Goal: Task Accomplishment & Management: Complete application form

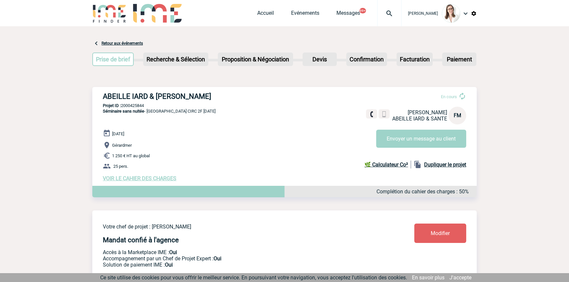
click at [384, 16] on img at bounding box center [389, 14] width 24 height 8
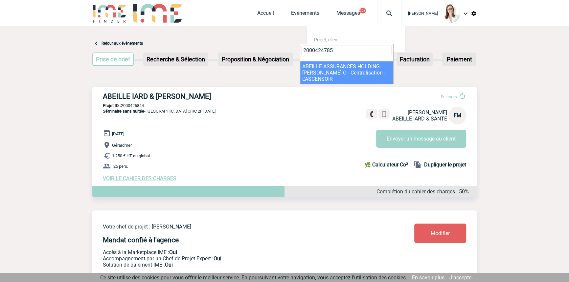
type input "2000424785"
select select "24286"
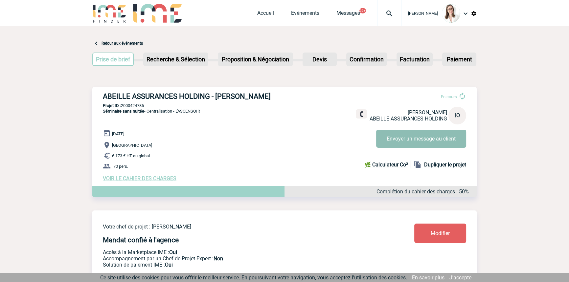
click at [401, 142] on button "Envoyer un message au client" at bounding box center [421, 139] width 90 height 18
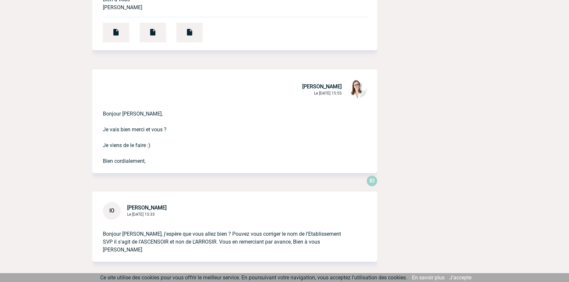
scroll to position [335, 0]
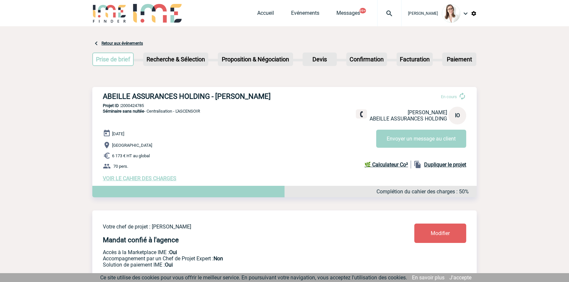
click at [378, 13] on img at bounding box center [389, 14] width 24 height 8
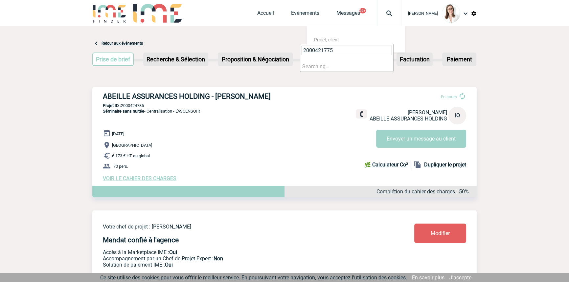
type input "2000421775"
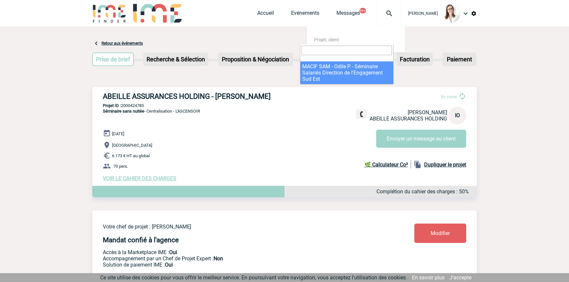
select select "21276"
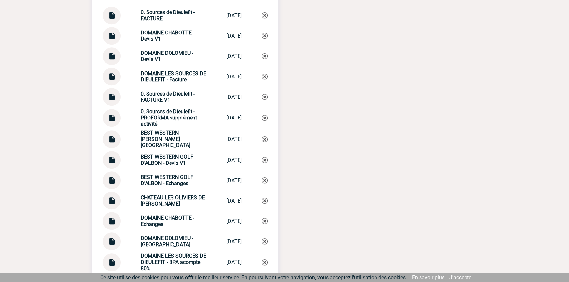
scroll to position [693, 0]
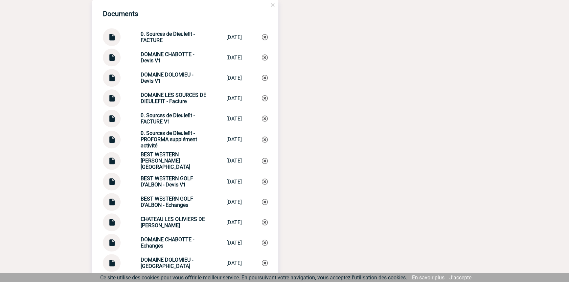
click at [115, 41] on img at bounding box center [111, 34] width 9 height 13
drag, startPoint x: 184, startPoint y: 78, endPoint x: 138, endPoint y: 72, distance: 46.4
click at [131, 77] on div "DOMAINE DOLOMIEU - Devis V1 DOMAINE DOLOMI... 20/01/2025" at bounding box center [185, 78] width 165 height 18
click at [156, 61] on strong "DOMAINE CHABOTTE - Devis V1" at bounding box center [168, 57] width 54 height 12
drag, startPoint x: 191, startPoint y: 37, endPoint x: 146, endPoint y: 53, distance: 48.3
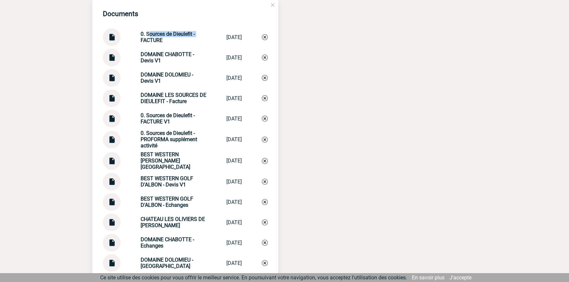
click at [143, 38] on div "0. Sources de Dieulefit - FACTURE" at bounding box center [174, 37] width 66 height 12
copy strong "Sources de Dieulefit -"
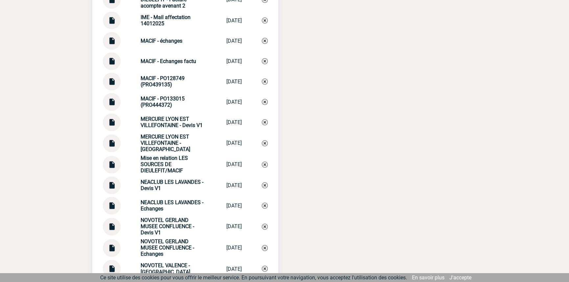
scroll to position [1390, 0]
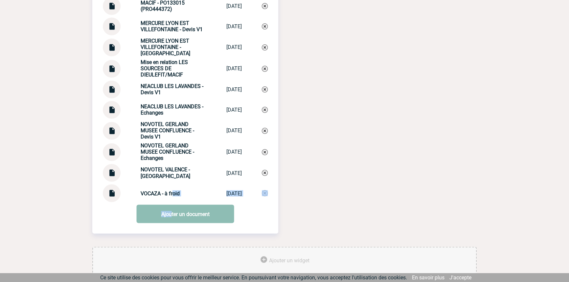
click at [174, 217] on link "Ajouter un document" at bounding box center [186, 214] width 98 height 18
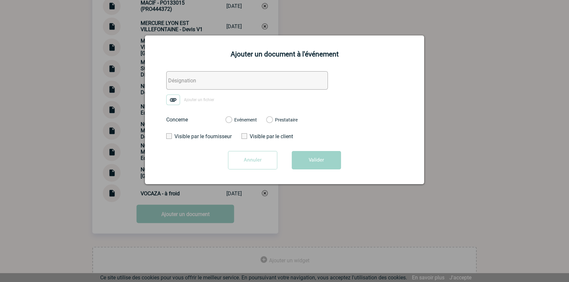
click at [211, 77] on input "text" at bounding box center [247, 80] width 162 height 18
paste input "Sources de Dieulefit -"
type input "Sources de Dieulefit - Echanges fac"
click at [169, 99] on img at bounding box center [173, 100] width 14 height 11
click at [0, 0] on input "Ajouter un fichier" at bounding box center [0, 0] width 0 height 0
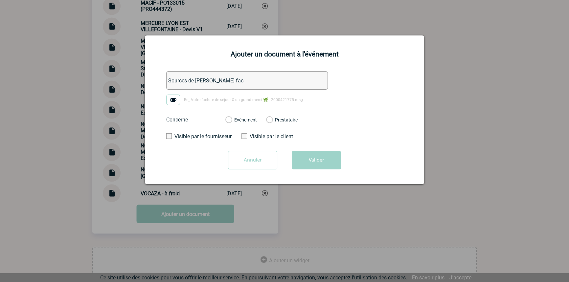
click at [232, 119] on label "Evénement" at bounding box center [228, 120] width 6 height 6
click at [0, 0] on input "Evénement" at bounding box center [0, 0] width 0 height 0
click at [309, 154] on button "Valider" at bounding box center [316, 160] width 49 height 18
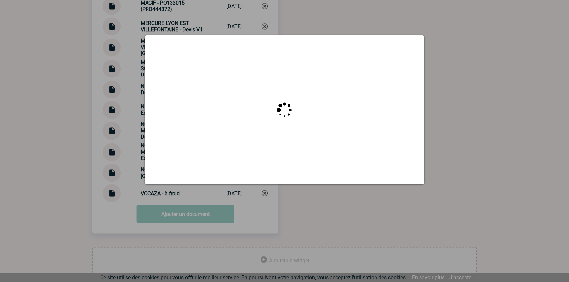
click at [337, 204] on div at bounding box center [284, 141] width 569 height 282
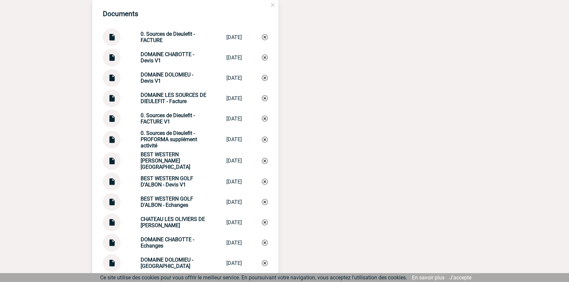
scroll to position [0, 0]
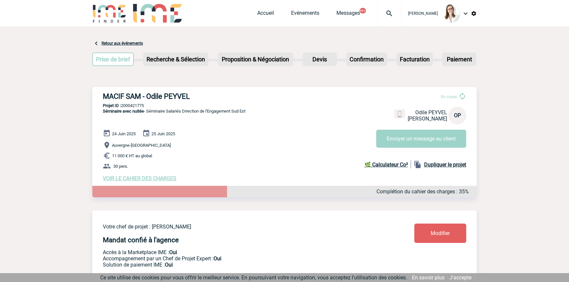
click at [380, 13] on img at bounding box center [389, 14] width 24 height 8
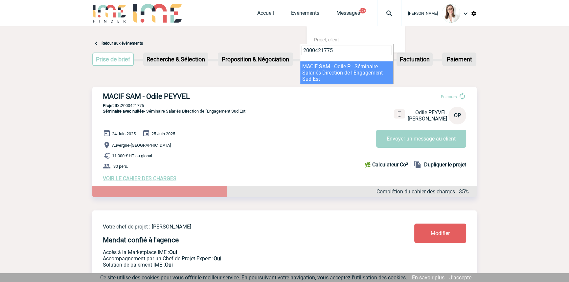
type input "2000421775"
select select "21276"
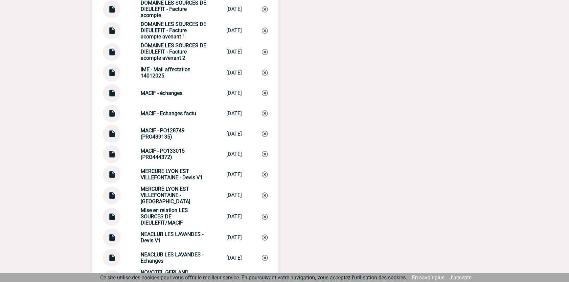
scroll to position [1236, 0]
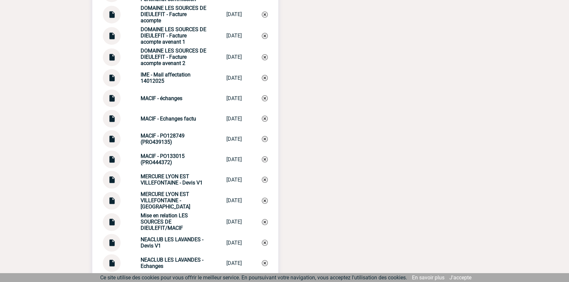
click at [120, 123] on div at bounding box center [112, 119] width 18 height 18
click at [118, 123] on div at bounding box center [112, 119] width 18 height 18
click at [116, 123] on div at bounding box center [112, 119] width 18 height 18
click at [109, 123] on img at bounding box center [111, 116] width 9 height 13
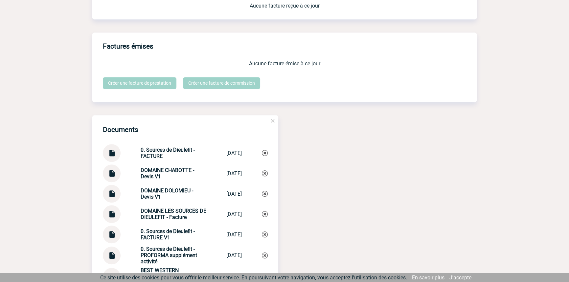
scroll to position [639, 0]
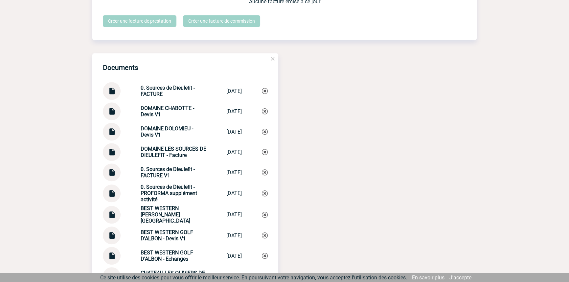
click at [109, 94] on img at bounding box center [111, 88] width 9 height 13
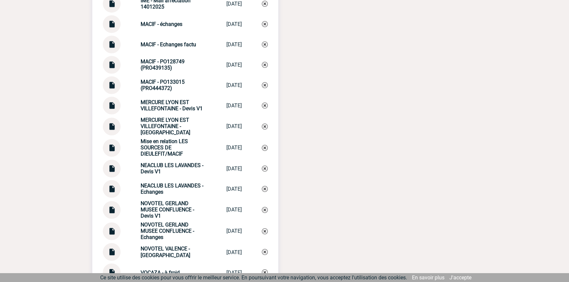
scroll to position [1305, 0]
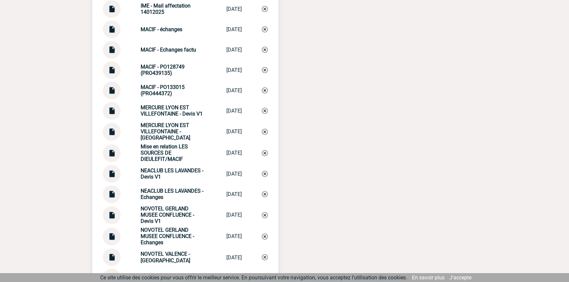
click at [172, 58] on div "MACIF - Echanges factu MACIF - Echange... 10/10/2025" at bounding box center [185, 50] width 165 height 18
click at [172, 53] on strong "MACIF - Echanges factu" at bounding box center [169, 50] width 56 height 6
copy div "MACIF - Echanges factu MACIF - Echange..."
click at [263, 53] on img at bounding box center [265, 50] width 6 height 6
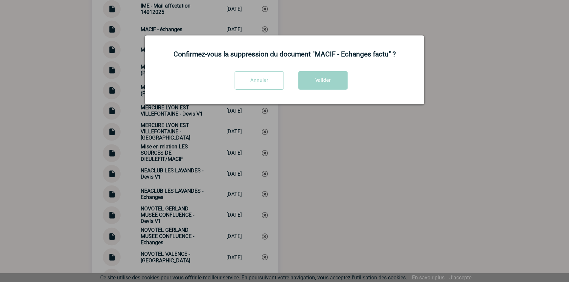
click at [348, 84] on div "Annuler Valider" at bounding box center [284, 82] width 263 height 23
click at [343, 84] on button "Valider" at bounding box center [322, 80] width 49 height 18
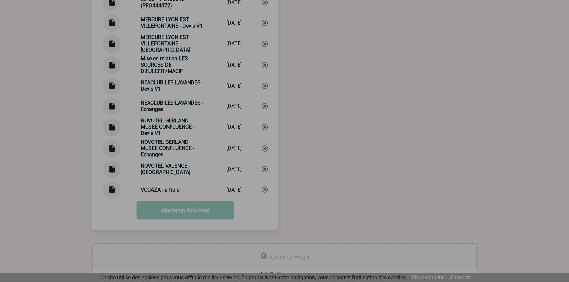
scroll to position [1384, 0]
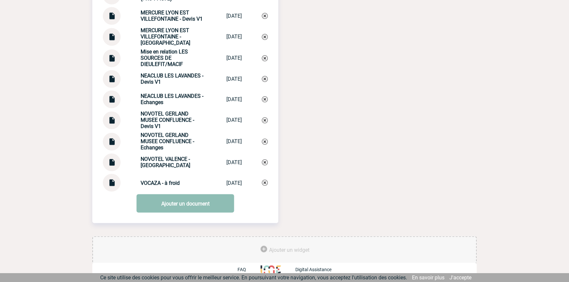
click at [199, 200] on link "Ajouter un document" at bounding box center [186, 203] width 98 height 18
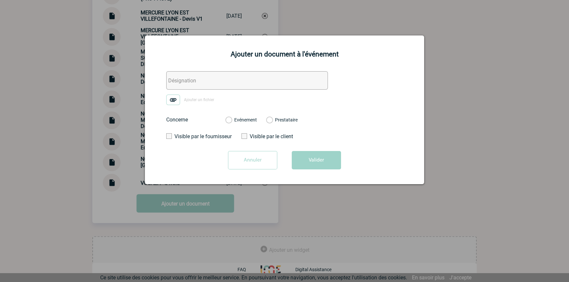
drag, startPoint x: 194, startPoint y: 81, endPoint x: 172, endPoint y: 103, distance: 30.7
click at [193, 81] on input "text" at bounding box center [247, 80] width 162 height 18
paste input "MACIF - Echanges factu"
type input "MACIF - Echanges factu"
click at [172, 103] on img at bounding box center [173, 100] width 14 height 11
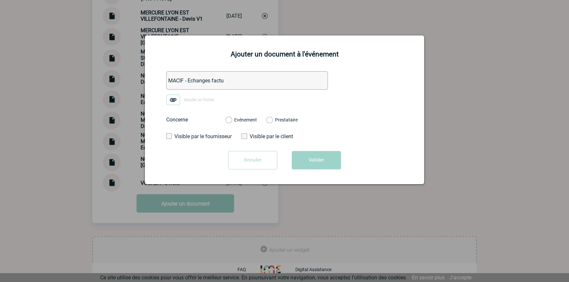
click at [0, 0] on input "Ajouter un fichier" at bounding box center [0, 0] width 0 height 0
drag, startPoint x: 237, startPoint y: 119, endPoint x: 245, endPoint y: 126, distance: 10.9
click at [232, 119] on label "Evénement" at bounding box center [228, 120] width 6 height 6
click at [232, 121] on label "Evénement" at bounding box center [228, 120] width 6 height 6
click at [0, 0] on input "Evénement" at bounding box center [0, 0] width 0 height 0
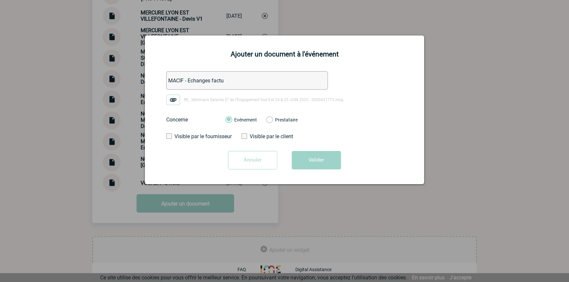
click at [302, 157] on button "Valider" at bounding box center [316, 160] width 49 height 18
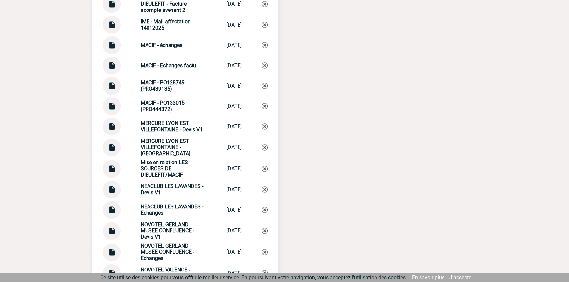
scroll to position [1285, 0]
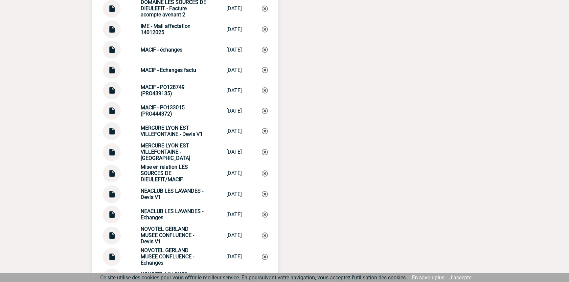
click at [179, 73] on strong "MACIF - Echanges factu" at bounding box center [169, 70] width 56 height 6
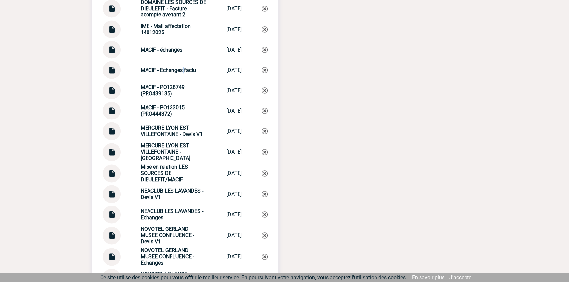
click at [179, 73] on strong "MACIF - Echanges factu" at bounding box center [169, 70] width 56 height 6
click at [178, 73] on strong "MACIF - Echanges factu" at bounding box center [169, 70] width 56 height 6
copy div "MACIF - Echanges factu MACIF - Echange..."
click at [265, 73] on img at bounding box center [265, 70] width 6 height 6
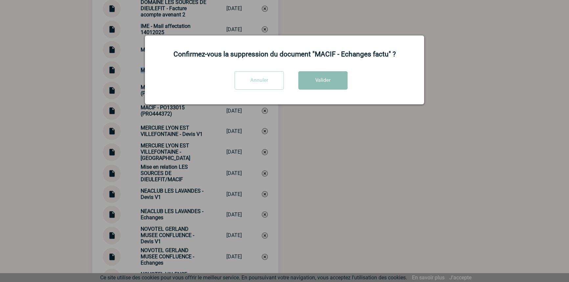
click at [305, 86] on button "Valider" at bounding box center [322, 80] width 49 height 18
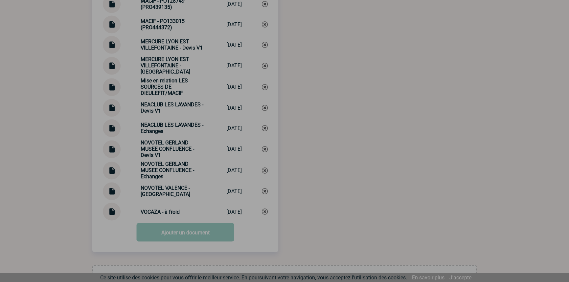
scroll to position [1384, 0]
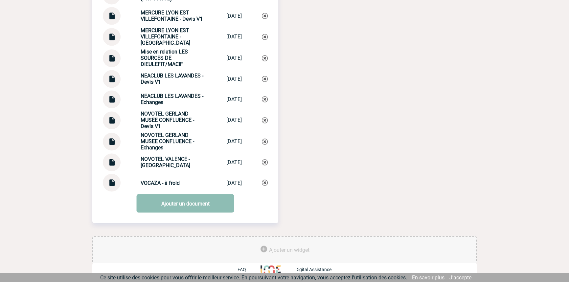
click at [191, 203] on link "Ajouter un document" at bounding box center [186, 203] width 98 height 18
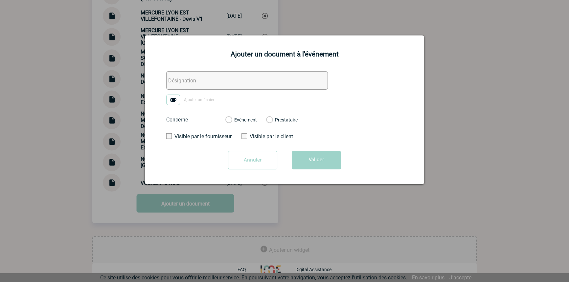
click at [200, 80] on input "text" at bounding box center [247, 80] width 162 height 18
paste input "MACIF - Echanges factu"
type input "MACIF - Echanges factu"
click at [173, 99] on img at bounding box center [173, 100] width 14 height 11
click at [0, 0] on input "Ajouter un fichier" at bounding box center [0, 0] width 0 height 0
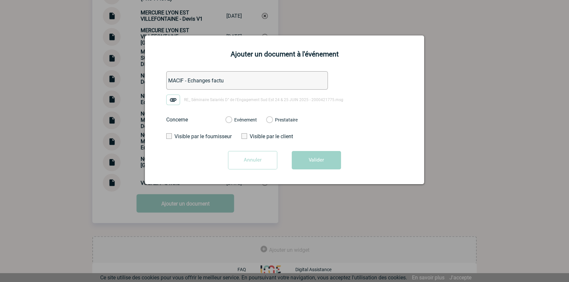
click at [232, 118] on label "Evénement" at bounding box center [228, 120] width 6 height 6
click at [0, 0] on input "Evénement" at bounding box center [0, 0] width 0 height 0
drag, startPoint x: 308, startPoint y: 157, endPoint x: 305, endPoint y: 165, distance: 8.1
click at [308, 157] on button "Valider" at bounding box center [316, 160] width 49 height 18
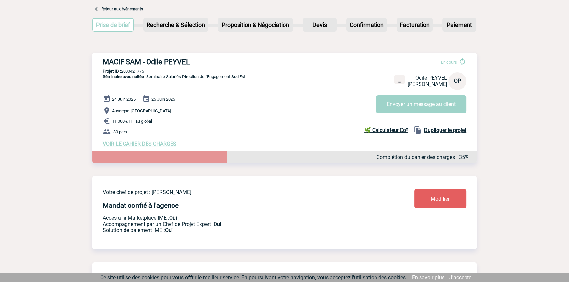
scroll to position [0, 0]
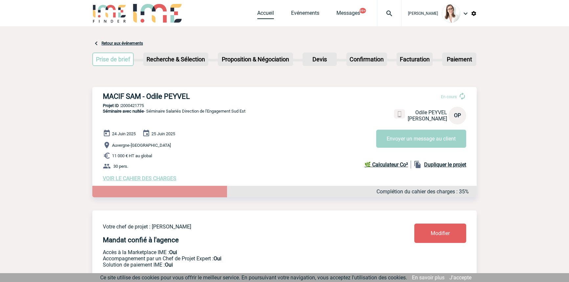
click at [257, 15] on link "Accueil" at bounding box center [265, 14] width 17 height 9
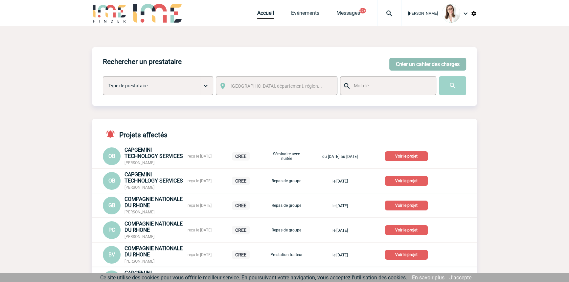
click at [404, 67] on button "Créer un cahier des charges" at bounding box center [427, 64] width 77 height 13
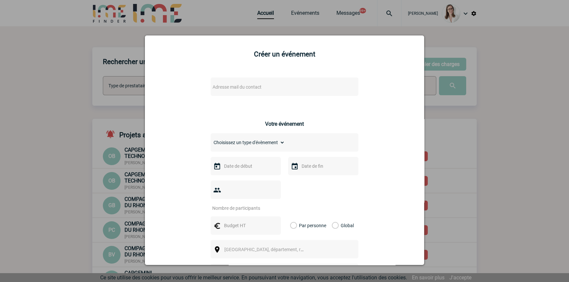
click at [272, 81] on div "Adresse mail du contact" at bounding box center [285, 87] width 148 height 18
click at [269, 86] on span "Adresse mail du contact" at bounding box center [267, 86] width 115 height 9
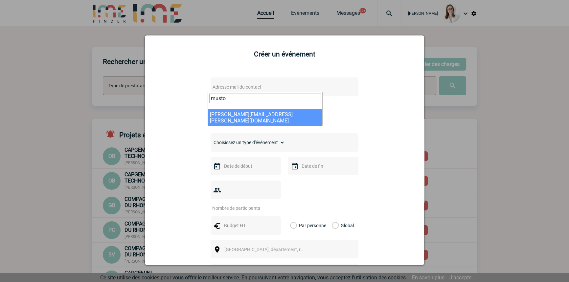
type input "musto"
select select "129217"
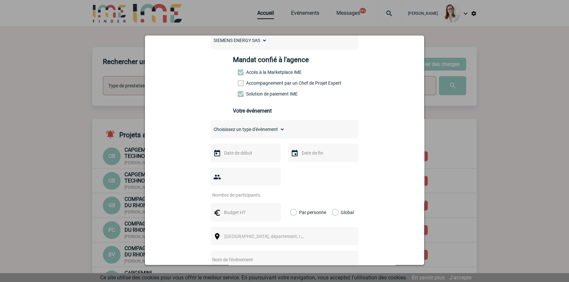
scroll to position [99, 0]
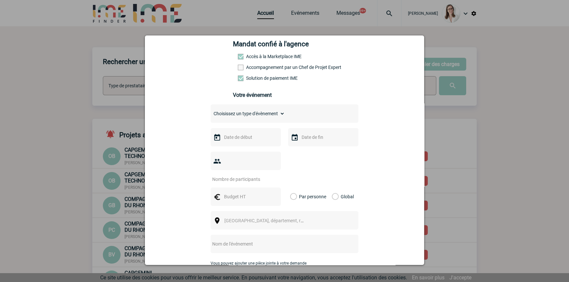
click at [252, 118] on select "Choisissez un type d'évènement Séminaire avec nuitée Séminaire sans nuitée Repa…" at bounding box center [248, 113] width 74 height 9
select select "2"
click at [211, 111] on select "Choisissez un type d'évènement Séminaire avec nuitée Séminaire sans nuitée Repa…" at bounding box center [248, 113] width 74 height 9
click at [246, 142] on input "text" at bounding box center [244, 137] width 45 height 9
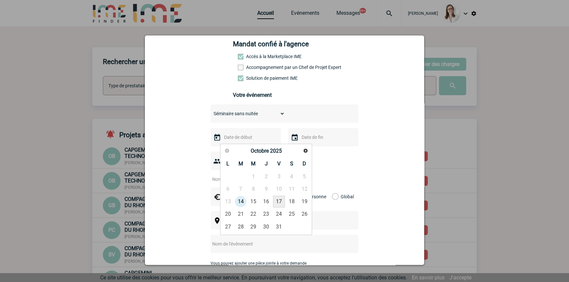
click at [278, 202] on link "17" at bounding box center [279, 202] width 12 height 12
type input "[DATE]"
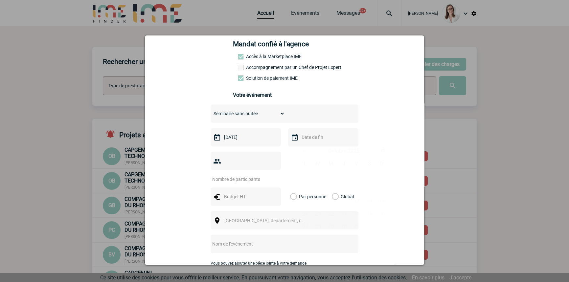
click at [309, 137] on input "text" at bounding box center [322, 137] width 45 height 9
click at [355, 203] on link "17" at bounding box center [356, 202] width 12 height 12
type input "[DATE]"
click at [250, 169] on div at bounding box center [246, 161] width 70 height 18
click at [250, 175] on input "number" at bounding box center [242, 179] width 62 height 9
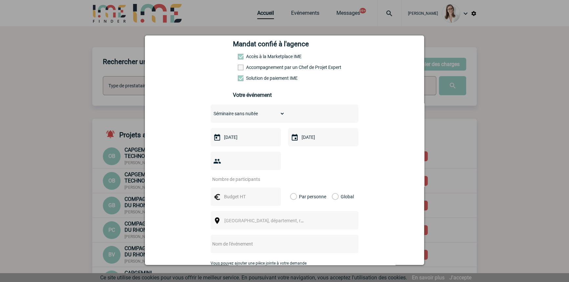
click at [232, 156] on div at bounding box center [246, 161] width 70 height 18
click at [234, 175] on input "number" at bounding box center [242, 179] width 62 height 9
type input "15"
click at [241, 192] on input "text" at bounding box center [244, 196] width 45 height 9
type input "962"
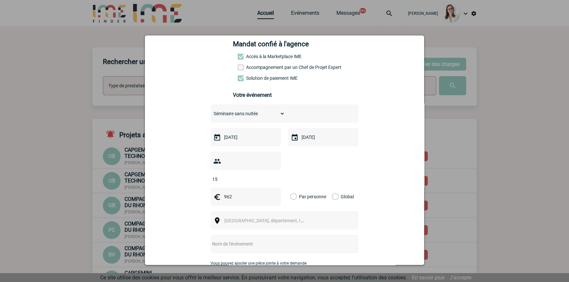
click at [336, 188] on div "Global" at bounding box center [342, 197] width 22 height 18
click at [332, 188] on label "Global" at bounding box center [334, 197] width 4 height 18
click at [0, 0] on input "Global" at bounding box center [0, 0] width 0 height 0
click at [249, 218] on span "[GEOGRAPHIC_DATA], département, région..." at bounding box center [269, 220] width 91 height 5
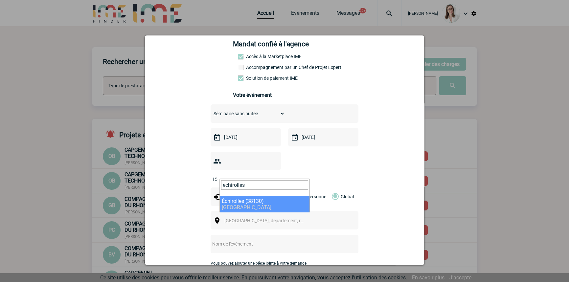
type input "echirolles"
select select "35532"
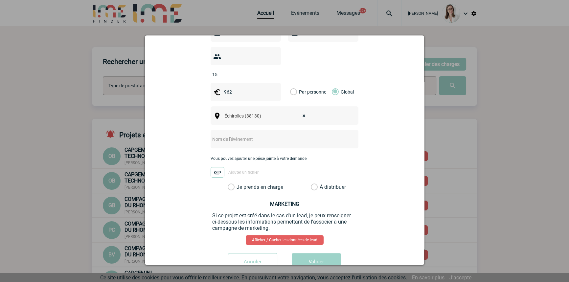
scroll to position [215, 0]
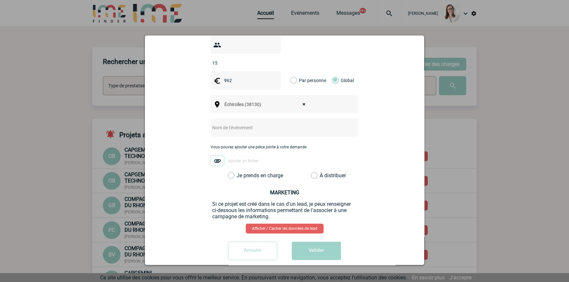
click at [233, 124] on input "text" at bounding box center [276, 128] width 130 height 9
type input "CENTRALISATION Foot Time"
click at [239, 172] on label "Je prends en charge" at bounding box center [233, 175] width 11 height 7
click at [0, 0] on input "Je prends en charge" at bounding box center [0, 0] width 0 height 0
click at [299, 243] on button "Valider" at bounding box center [316, 251] width 49 height 18
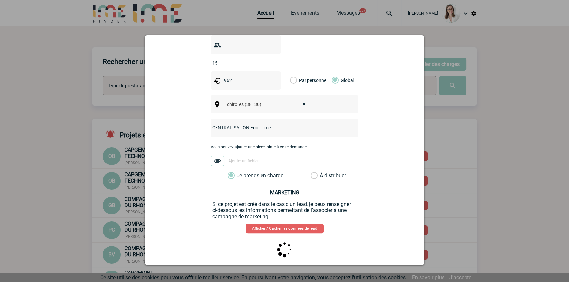
scroll to position [0, 0]
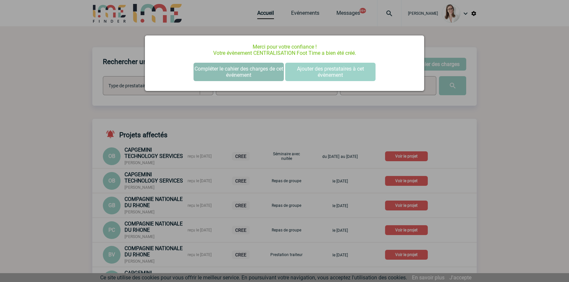
click at [246, 80] on button "Compléter le cahier des charges de cet événement" at bounding box center [238, 72] width 90 height 18
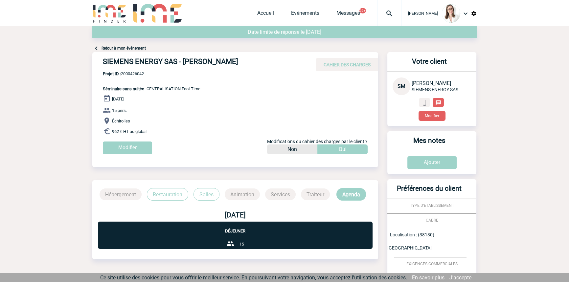
click at [135, 75] on span "Projet ID : 2000426042" at bounding box center [152, 73] width 98 height 5
click at [136, 75] on span "Projet ID : 2000426042" at bounding box center [152, 73] width 98 height 5
copy span "2000426042"
click at [140, 48] on link "Retour à mon événement" at bounding box center [123, 48] width 44 height 5
click at [257, 15] on link "Accueil" at bounding box center [265, 14] width 17 height 9
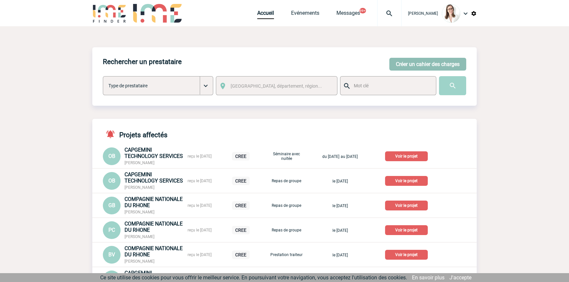
click at [407, 65] on button "Créer un cahier des charges" at bounding box center [427, 64] width 77 height 13
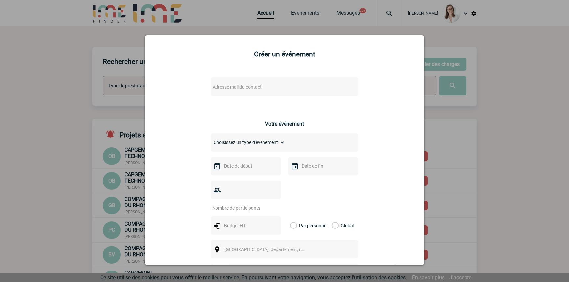
click at [236, 89] on span "Adresse mail du contact" at bounding box center [237, 86] width 49 height 5
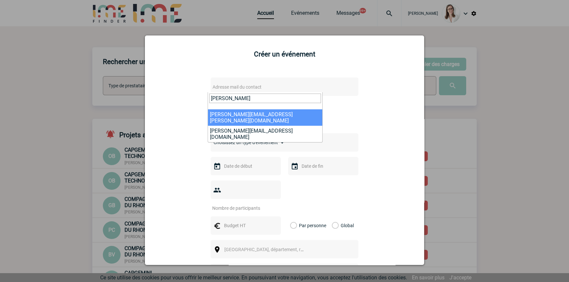
type input "[PERSON_NAME]"
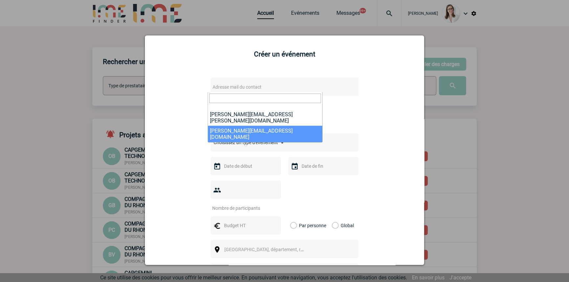
select select "124899"
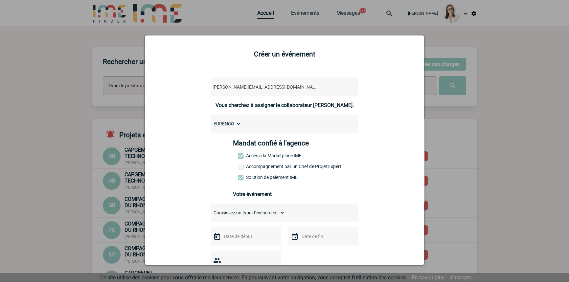
scroll to position [99, 0]
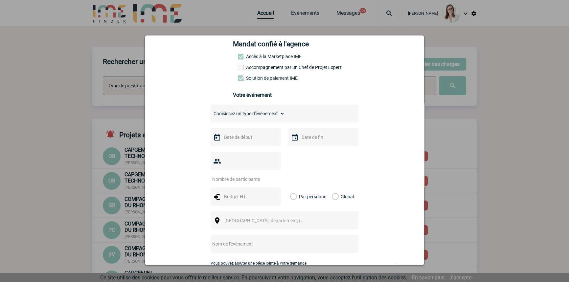
click at [241, 118] on select "Choisissez un type d'évènement Séminaire avec nuitée Séminaire sans nuitée Repa…" at bounding box center [248, 113] width 74 height 9
select select "3"
click at [211, 111] on select "Choisissez un type d'évènement Séminaire avec nuitée Séminaire sans nuitée Repa…" at bounding box center [248, 113] width 74 height 9
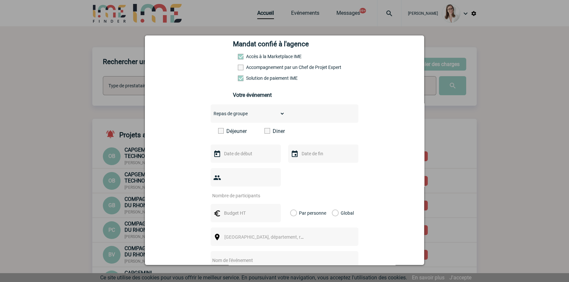
click at [221, 132] on label "Déjeuner" at bounding box center [237, 131] width 38 height 6
click at [0, 0] on input "Déjeuner" at bounding box center [0, 0] width 0 height 0
click at [238, 150] on div at bounding box center [246, 154] width 70 height 18
click at [243, 154] on input "text" at bounding box center [244, 153] width 45 height 9
click at [275, 240] on link "31" at bounding box center [279, 243] width 12 height 12
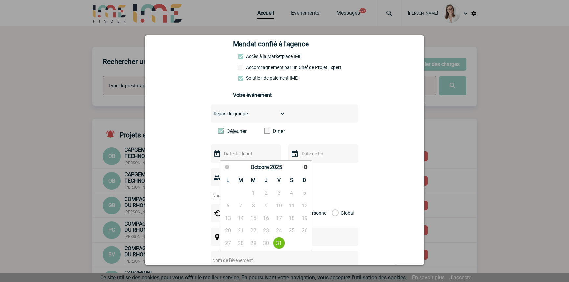
type input "[DATE]"
click at [302, 158] on input "text" at bounding box center [322, 153] width 45 height 9
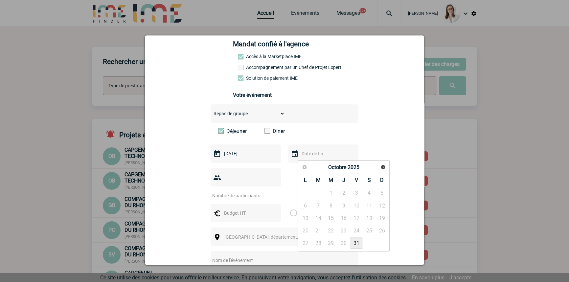
click at [357, 242] on link "31" at bounding box center [356, 243] width 12 height 12
type input "[DATE]"
click at [231, 191] on input "number" at bounding box center [242, 195] width 62 height 9
type input "10"
click at [312, 183] on div "10" at bounding box center [285, 183] width 148 height 31
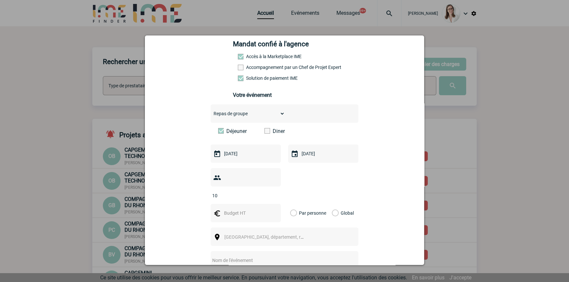
click at [238, 204] on div at bounding box center [246, 213] width 70 height 18
click at [238, 209] on input "text" at bounding box center [244, 213] width 45 height 9
click at [231, 209] on input "text" at bounding box center [244, 213] width 45 height 9
click at [237, 209] on input "text" at bounding box center [244, 213] width 45 height 9
type input "153"
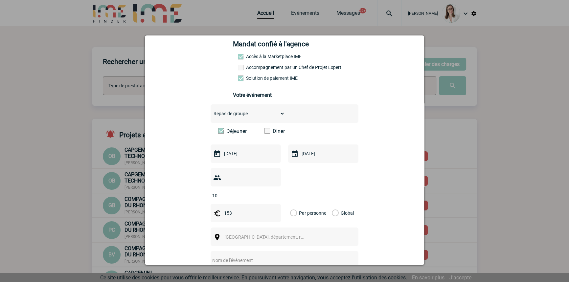
click at [332, 204] on label "Global" at bounding box center [334, 213] width 4 height 18
click at [0, 0] on input "Global" at bounding box center [0, 0] width 0 height 0
click at [217, 233] on img at bounding box center [217, 237] width 8 height 8
click at [234, 233] on span "[GEOGRAPHIC_DATA], département, région..." at bounding box center [267, 237] width 90 height 9
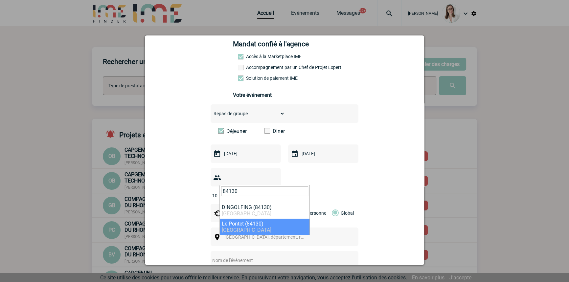
type input "84130"
drag, startPoint x: 269, startPoint y: 214, endPoint x: 277, endPoint y: 234, distance: 20.9
select select "7589"
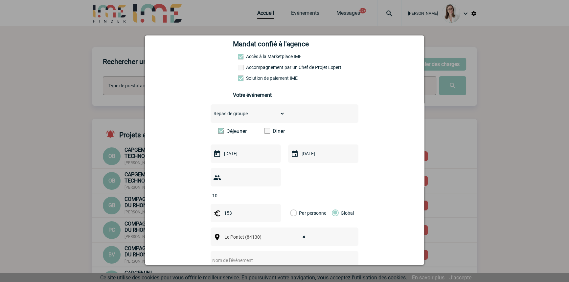
click at [258, 256] on input "text" at bounding box center [276, 260] width 130 height 9
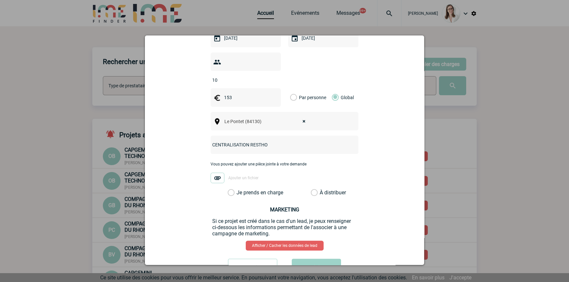
scroll to position [232, 0]
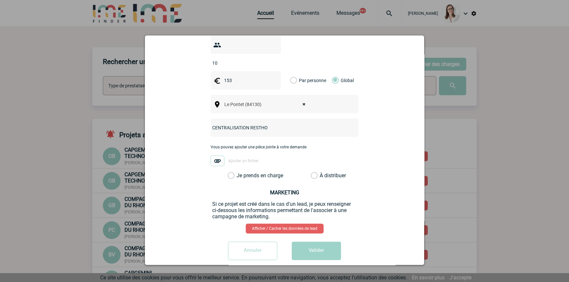
type input "CENTRALISATION RESTHO"
click at [255, 160] on div "Vous pouvez ajouter une pièce jointe à votre demande Ajouter un fichier" at bounding box center [285, 159] width 148 height 28
drag, startPoint x: 257, startPoint y: 163, endPoint x: 268, endPoint y: 178, distance: 17.9
click at [239, 172] on label "Je prends en charge" at bounding box center [233, 175] width 11 height 7
click at [0, 0] on input "Je prends en charge" at bounding box center [0, 0] width 0 height 0
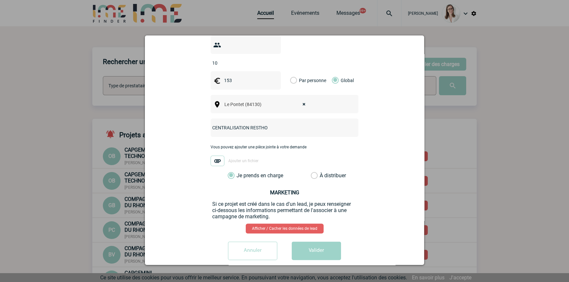
click at [304, 230] on div "[PERSON_NAME][EMAIL_ADDRESS][DOMAIN_NAME] [DOMAIN_NAME][EMAIL_ADDRESS][DOMAIN_N…" at bounding box center [284, 52] width 263 height 426
drag, startPoint x: 310, startPoint y: 236, endPoint x: 308, endPoint y: 249, distance: 13.2
click at [310, 242] on button "Valider" at bounding box center [316, 251] width 49 height 18
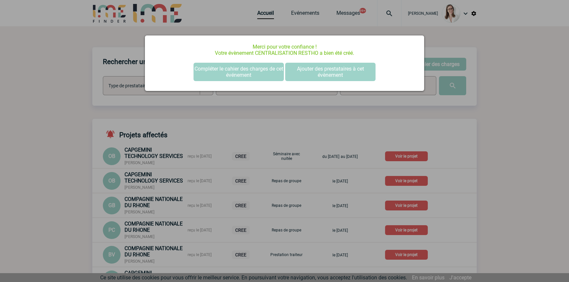
scroll to position [0, 0]
click at [233, 66] on button "Compléter le cahier des charges de cet événement" at bounding box center [238, 72] width 90 height 18
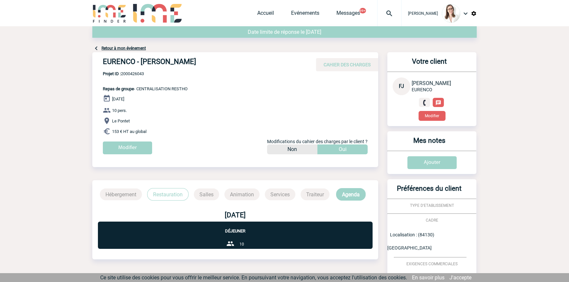
click at [141, 72] on span "Projet ID : 2000426043" at bounding box center [145, 73] width 85 height 5
copy span "2000426043"
